Goal: Task Accomplishment & Management: Manage account settings

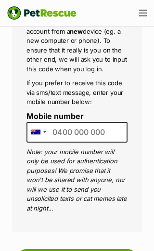
scroll to position [202, 0]
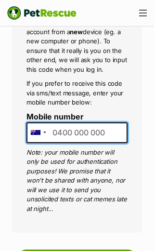
click at [86, 135] on input "Mobile number" at bounding box center [77, 132] width 101 height 20
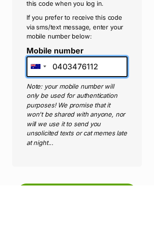
type input "0403476112"
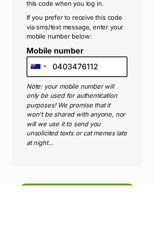
scroll to position [268, 0]
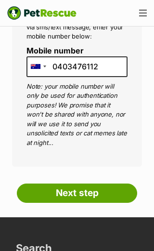
click at [116, 184] on input "Next step" at bounding box center [77, 193] width 121 height 19
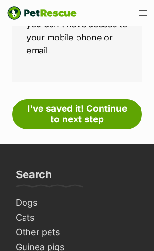
scroll to position [357, 0]
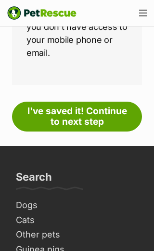
click at [107, 108] on link "I've saved it! Continue to next step" at bounding box center [77, 117] width 130 height 30
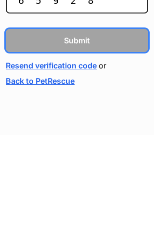
type input "659289"
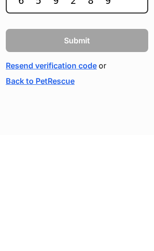
click at [77, 145] on button "Submit" at bounding box center [77, 156] width 143 height 23
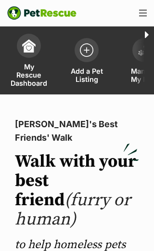
click at [140, 15] on div "Menu" at bounding box center [143, 13] width 8 height 7
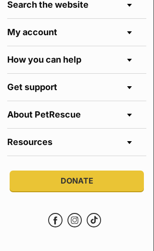
scroll to position [214, 0]
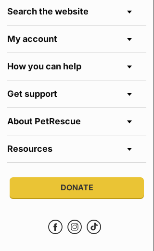
click at [127, 36] on h4 "My account" at bounding box center [76, 39] width 139 height 27
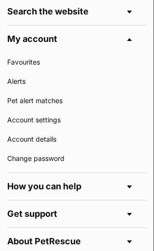
click at [44, 163] on link "Change password" at bounding box center [76, 158] width 139 height 19
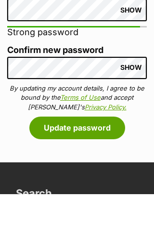
scroll to position [232, 0]
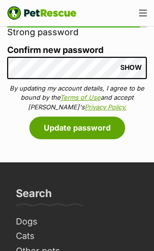
click at [98, 126] on button "Update password" at bounding box center [77, 128] width 96 height 22
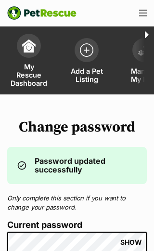
click at [34, 63] on span "My Rescue Dashboard" at bounding box center [29, 75] width 37 height 25
